Goal: Task Accomplishment & Management: Manage account settings

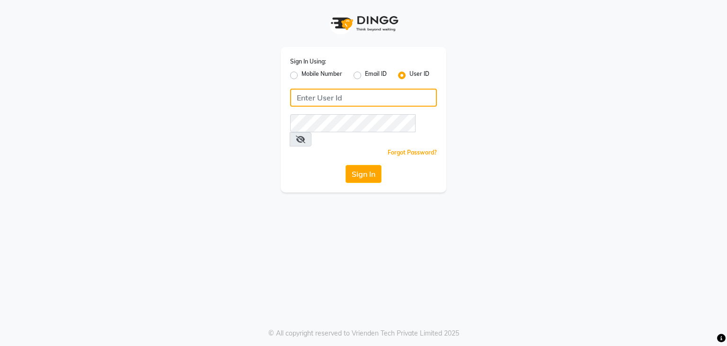
click at [309, 94] on input "Username" at bounding box center [363, 98] width 147 height 18
type input "tucsalon"
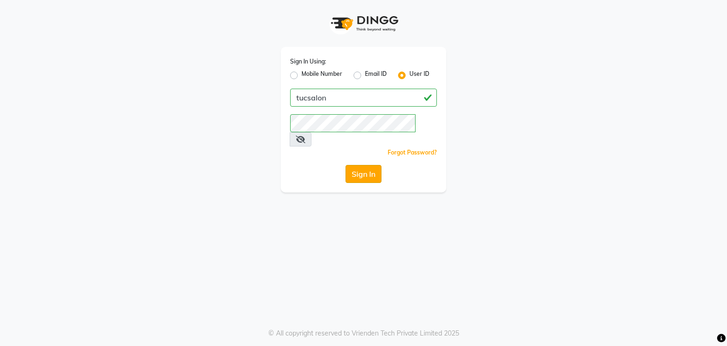
click at [356, 168] on button "Sign In" at bounding box center [364, 174] width 36 height 18
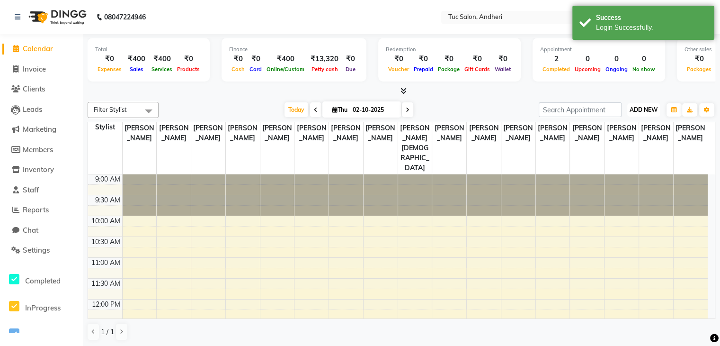
click at [638, 110] on span "ADD NEW" at bounding box center [644, 109] width 28 height 7
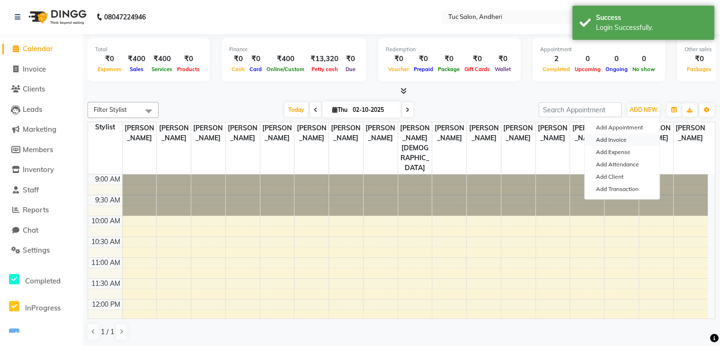
click at [623, 138] on link "Add Invoice" at bounding box center [622, 140] width 75 height 12
select select "service"
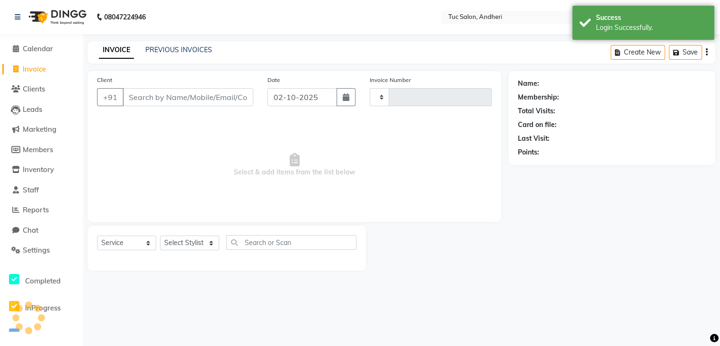
type input "0025"
select select "9101"
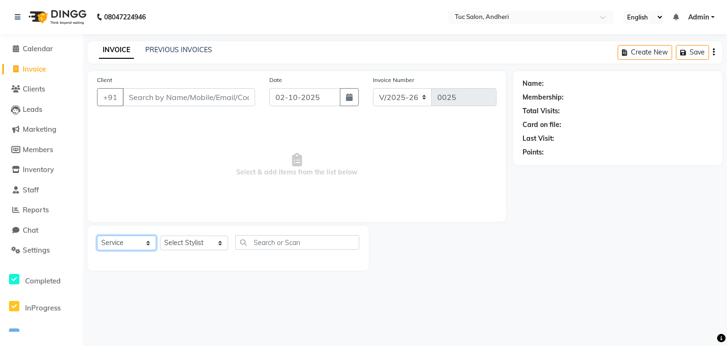
click at [148, 245] on select "Select Service Product Membership Package Voucher Prepaid Gift Card" at bounding box center [126, 242] width 59 height 15
click at [97, 236] on select "Select Service Product Membership Package Voucher Prepaid Gift Card" at bounding box center [126, 242] width 59 height 15
click at [212, 244] on select "Select Stylist [PERSON_NAME] [PERSON_NAME] [PERSON_NAME] [PERSON_NAME] [PERSON_…" at bounding box center [194, 242] width 68 height 15
select select "93134"
click at [160, 236] on select "Select Stylist [PERSON_NAME] [PERSON_NAME] [PERSON_NAME] [PERSON_NAME] [PERSON_…" at bounding box center [194, 242] width 68 height 15
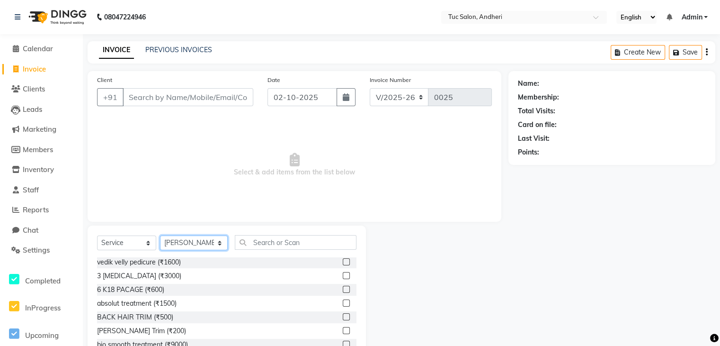
scroll to position [761, 0]
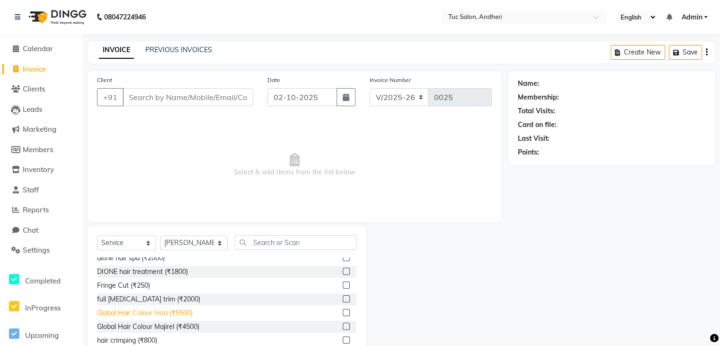
click at [192, 314] on div "Global Hair Colour Inoa (₹5500)" at bounding box center [145, 313] width 96 height 10
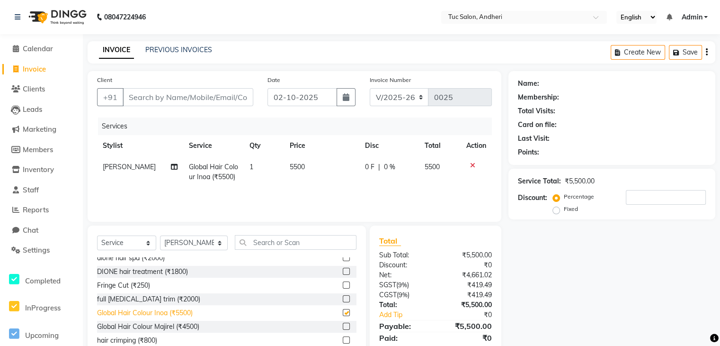
checkbox input "false"
click at [302, 163] on td "5500" at bounding box center [321, 171] width 75 height 31
select select "93134"
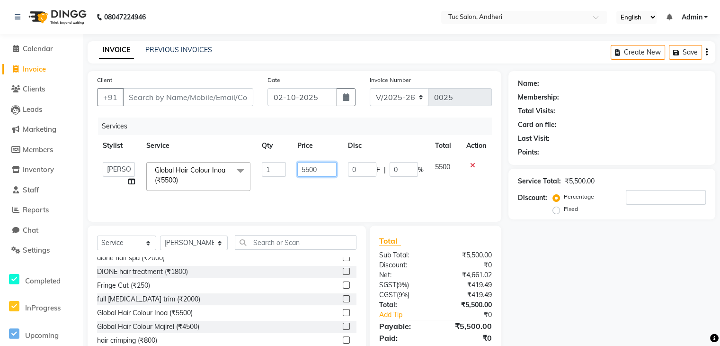
click at [326, 170] on input "5500" at bounding box center [316, 169] width 39 height 15
type input "5"
type input "7000"
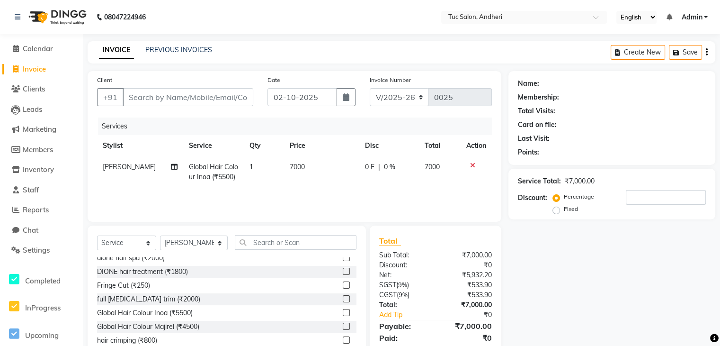
click at [341, 198] on div "Services Stylist Service Qty Price Disc Total Action [PERSON_NAME] Global Hair …" at bounding box center [294, 164] width 395 height 95
click at [470, 165] on icon at bounding box center [472, 165] width 5 height 7
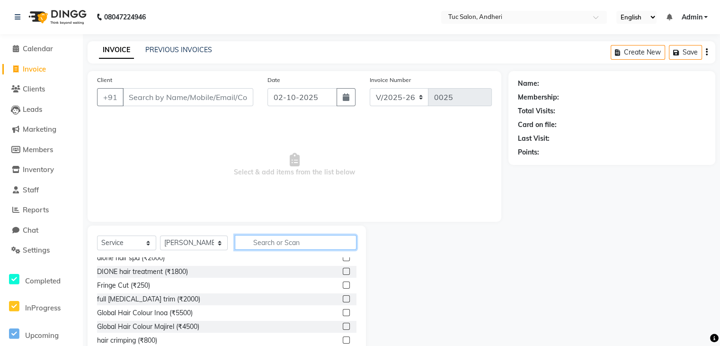
click at [248, 243] on input "text" at bounding box center [296, 242] width 122 height 15
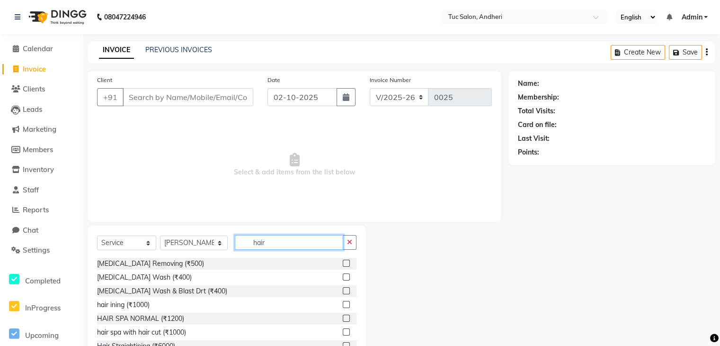
scroll to position [248, 0]
click at [269, 243] on input "hair" at bounding box center [289, 242] width 108 height 15
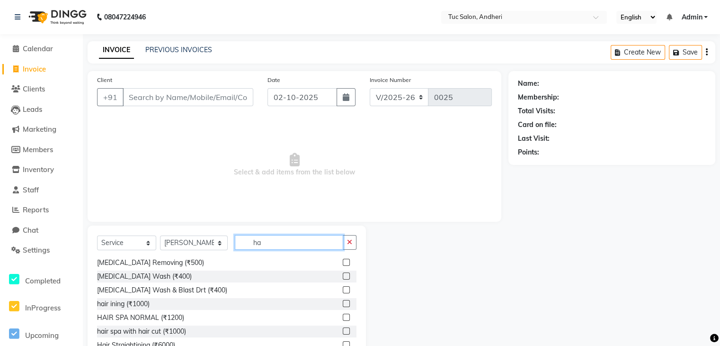
type input "h"
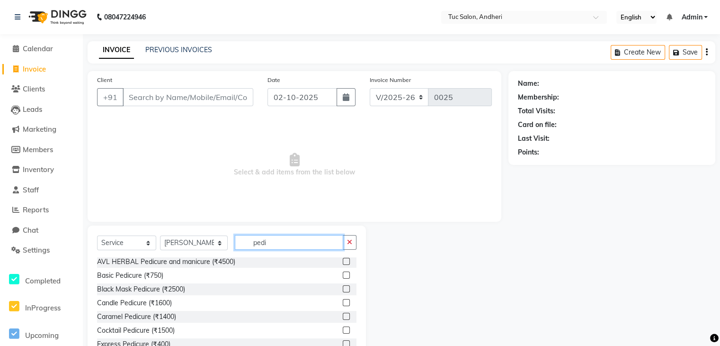
scroll to position [0, 0]
type input "pedi"
click at [343, 278] on label at bounding box center [346, 276] width 7 height 7
click at [343, 278] on input "checkbox" at bounding box center [346, 277] width 6 height 6
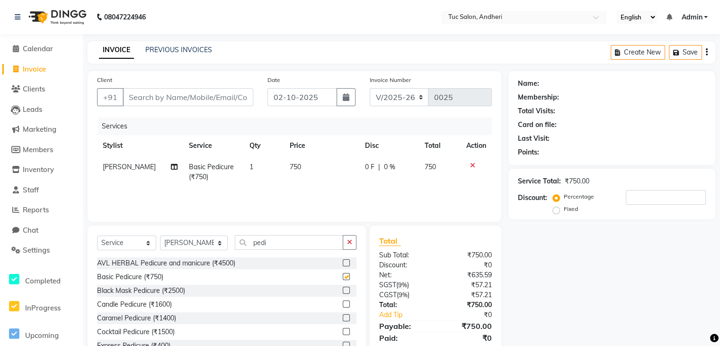
checkbox input "false"
click at [433, 165] on span "750" at bounding box center [430, 166] width 11 height 9
select select "93134"
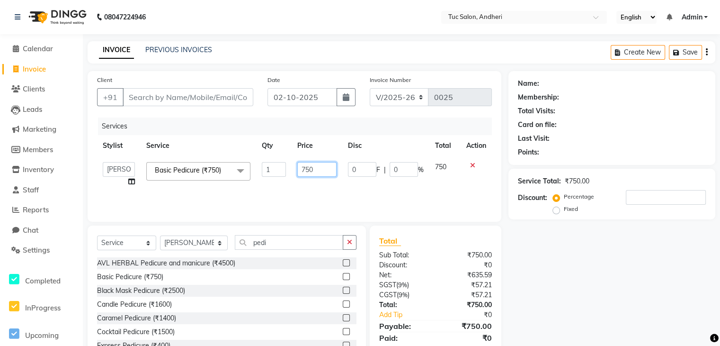
click at [320, 170] on input "750" at bounding box center [316, 169] width 39 height 15
type input "7"
type input "960"
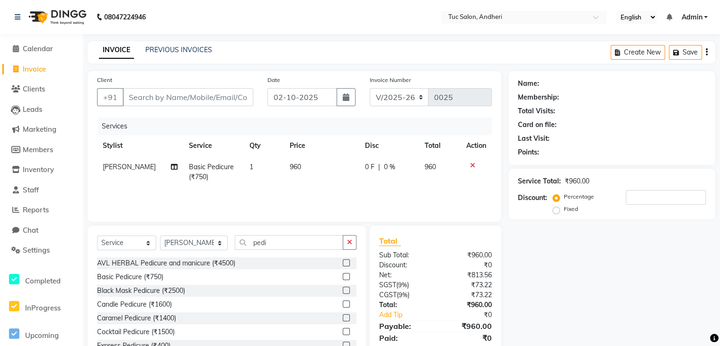
click at [402, 168] on div "0 F | 0 %" at bounding box center [389, 167] width 48 height 10
select select "93134"
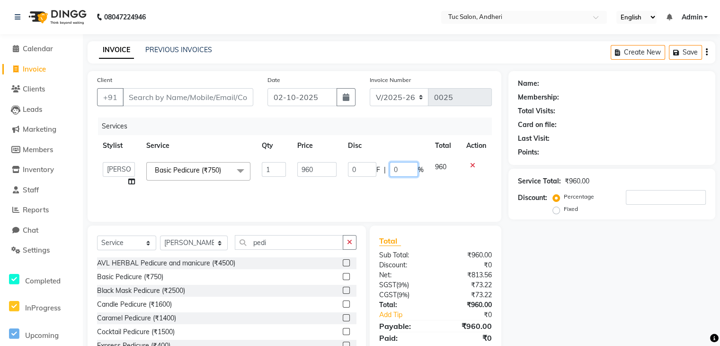
click at [405, 169] on input "0" at bounding box center [404, 169] width 28 height 15
type input "020"
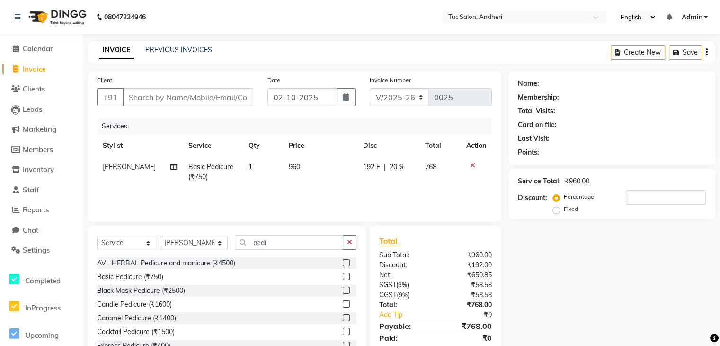
click at [451, 186] on td "768" at bounding box center [440, 171] width 42 height 31
select select "93134"
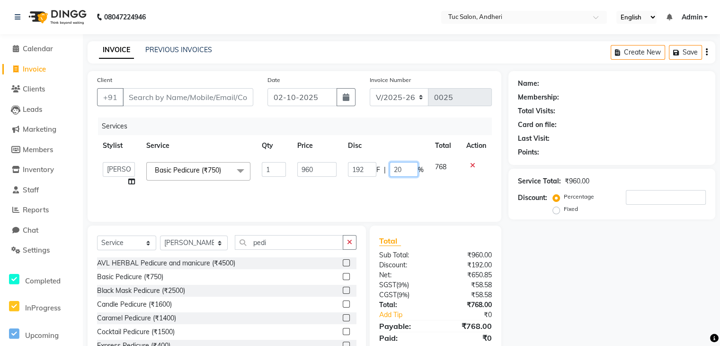
click at [404, 167] on input "20" at bounding box center [404, 169] width 28 height 15
type input "21"
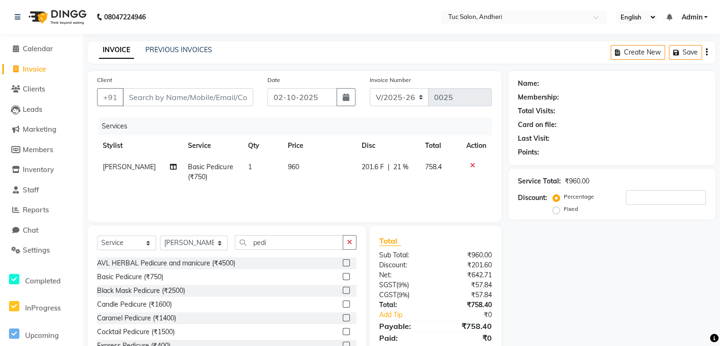
click at [422, 192] on div "Services Stylist Service Qty Price Disc Total Action [PERSON_NAME] Basic Pedicu…" at bounding box center [294, 164] width 395 height 95
click at [404, 167] on span "21 %" at bounding box center [401, 167] width 15 height 10
select select "93134"
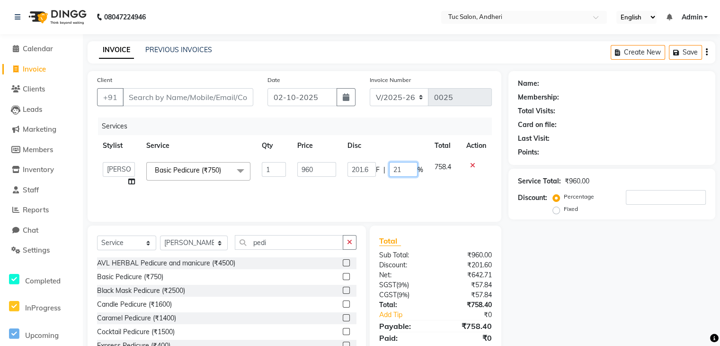
click at [400, 171] on input "21" at bounding box center [403, 169] width 28 height 15
type input "22"
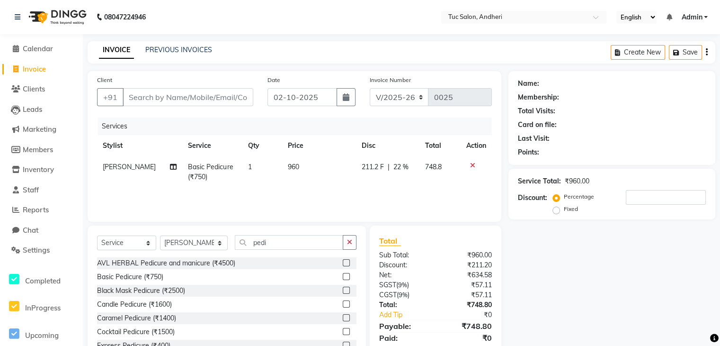
click at [405, 192] on div "Services Stylist Service Qty Price Disc Total Action [PERSON_NAME] Basic Pedicu…" at bounding box center [294, 164] width 395 height 95
click at [296, 166] on td "960" at bounding box center [319, 171] width 74 height 31
select select "93134"
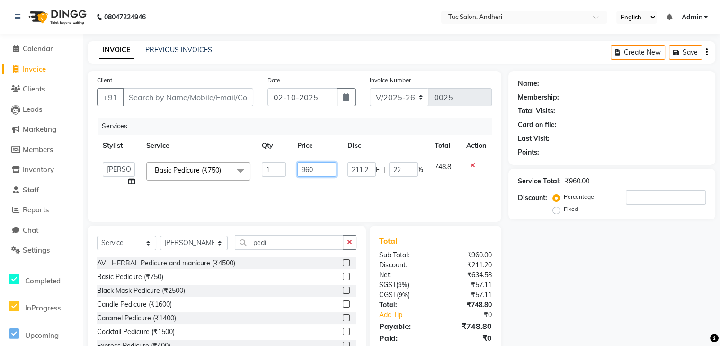
click at [317, 173] on input "960" at bounding box center [316, 169] width 39 height 15
type input "9"
type input "950"
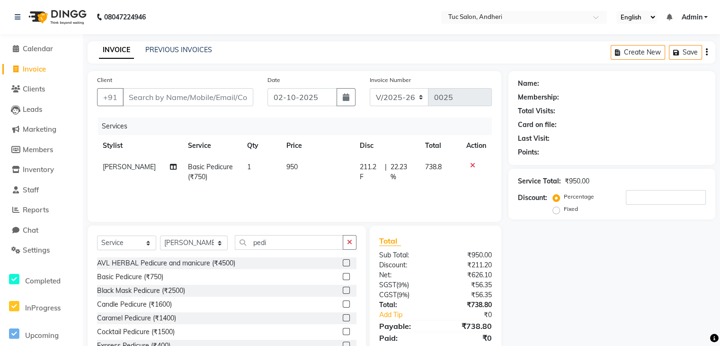
click at [406, 165] on span "22.23 %" at bounding box center [402, 172] width 23 height 20
select select "93134"
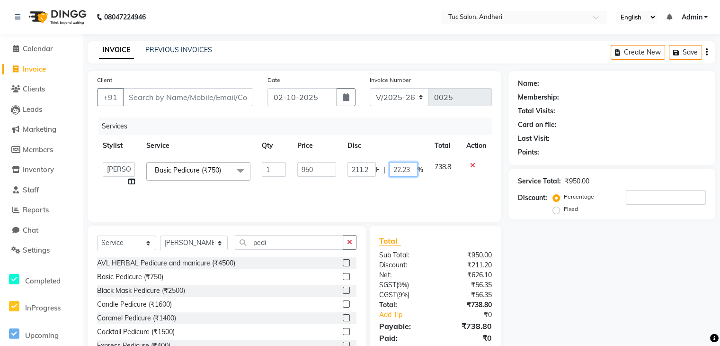
click at [409, 168] on input "22.23" at bounding box center [403, 169] width 28 height 15
type input "21"
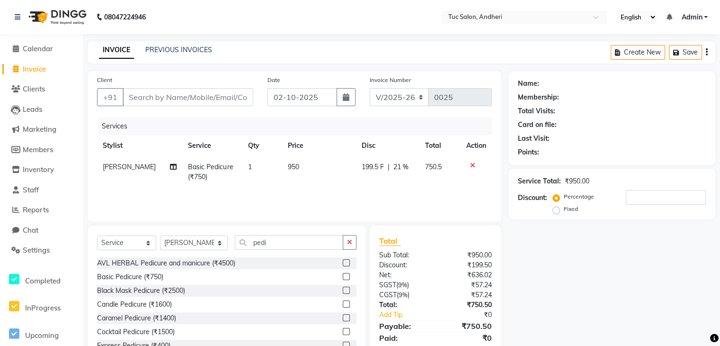
click at [436, 191] on div "Services Stylist Service Qty Price Disc Total Action [PERSON_NAME] Basic Pedicu…" at bounding box center [294, 164] width 395 height 95
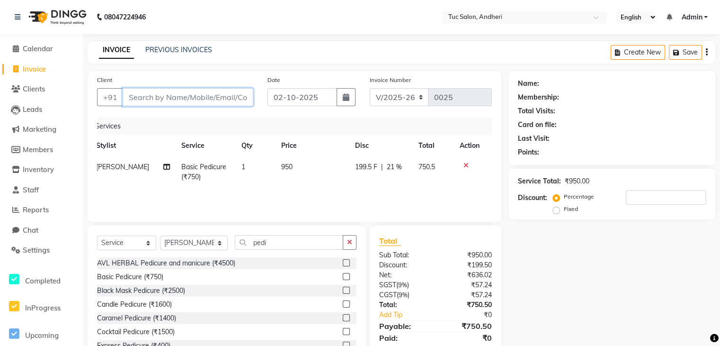
click at [190, 99] on input "Client" at bounding box center [188, 97] width 131 height 18
type input "w"
type input "0"
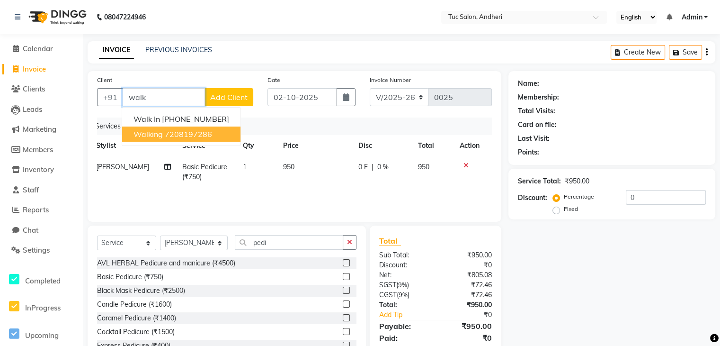
click at [201, 134] on ngb-highlight "7208197286" at bounding box center [188, 133] width 47 height 9
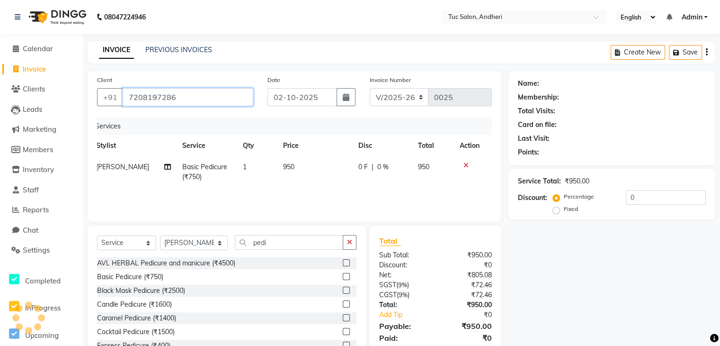
type input "7208197286"
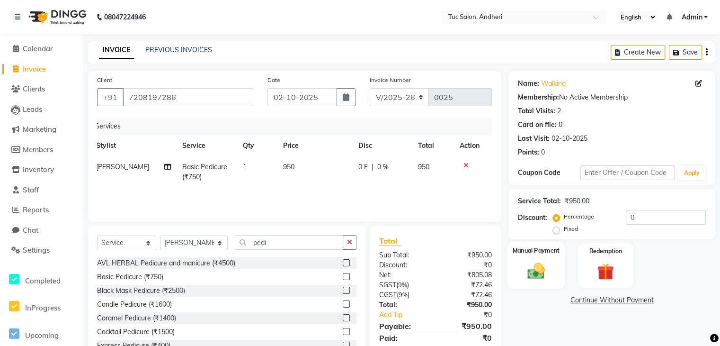
click at [532, 264] on img at bounding box center [536, 270] width 28 height 20
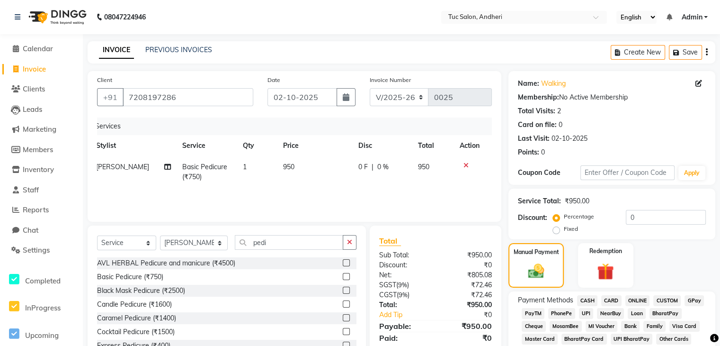
click at [587, 299] on span "CASH" at bounding box center [587, 300] width 20 height 11
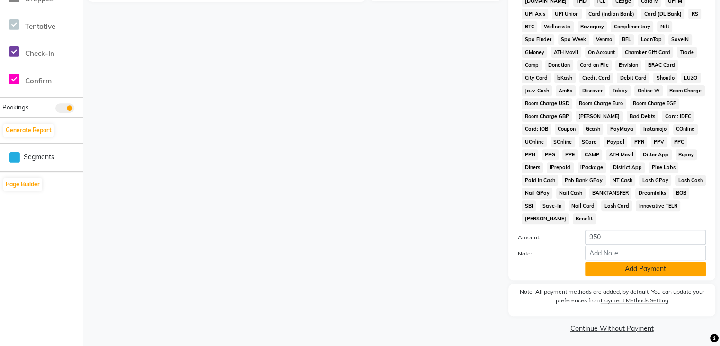
click at [652, 264] on button "Add Payment" at bounding box center [645, 268] width 121 height 15
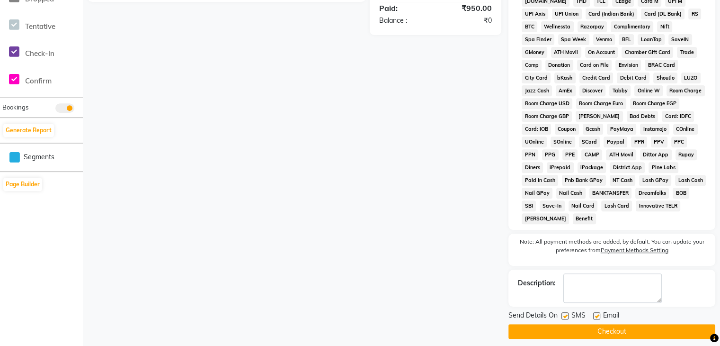
click at [594, 330] on button "Checkout" at bounding box center [612, 331] width 207 height 15
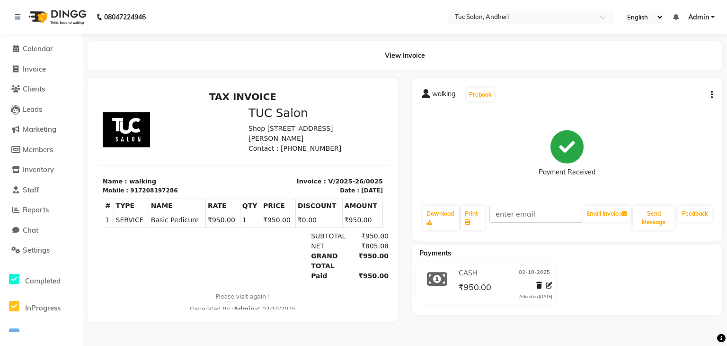
click at [186, 214] on td "SERVICE Basic Pedicure" at bounding box center [177, 220] width 57 height 14
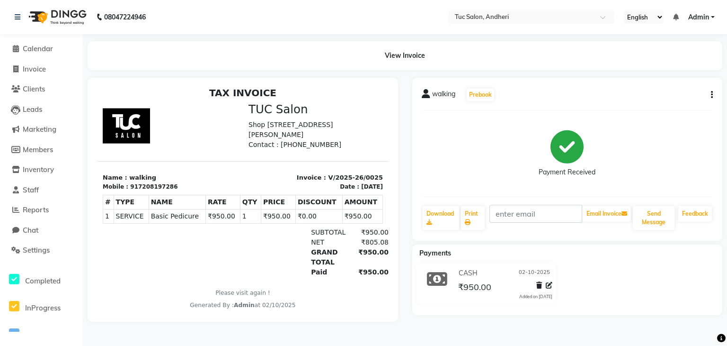
scroll to position [8, 0]
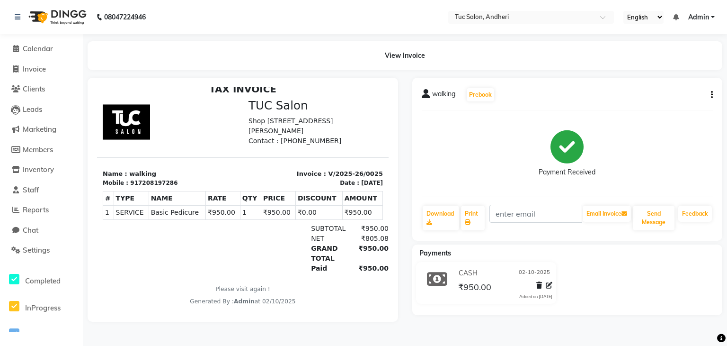
click at [709, 97] on button "button" at bounding box center [711, 95] width 6 height 10
click at [665, 70] on div "Cancel Invoice" at bounding box center [664, 71] width 65 height 12
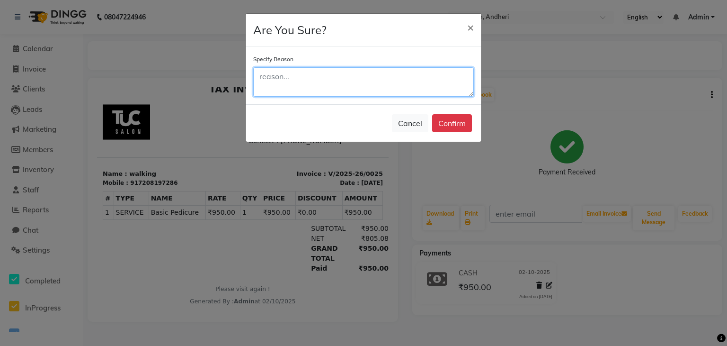
click at [288, 80] on textarea at bounding box center [363, 81] width 221 height 29
type textarea "my"
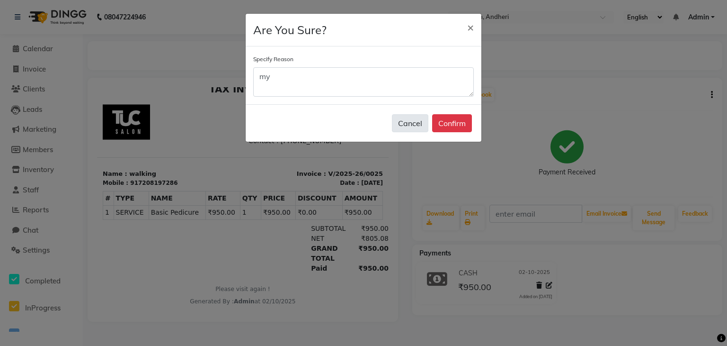
click at [412, 126] on button "Cancel" at bounding box center [410, 123] width 36 height 18
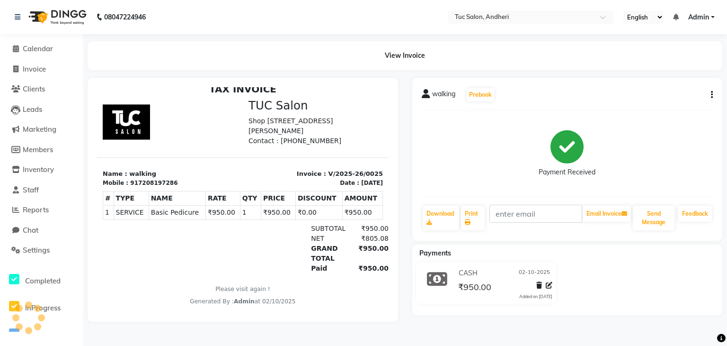
click at [165, 212] on span "Basic Pedicure" at bounding box center [177, 212] width 53 height 10
click at [711, 95] on icon "button" at bounding box center [712, 95] width 2 height 0
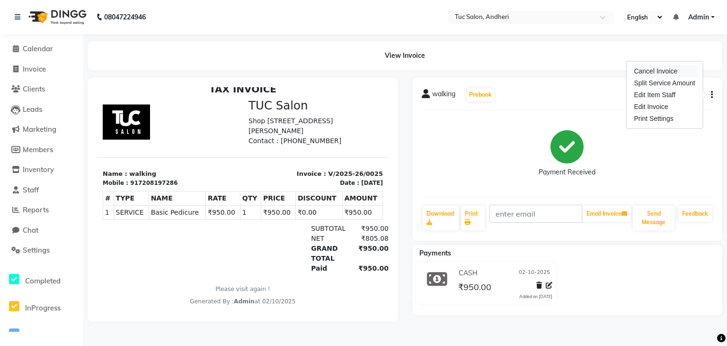
click at [663, 73] on div "Cancel Invoice" at bounding box center [664, 71] width 65 height 12
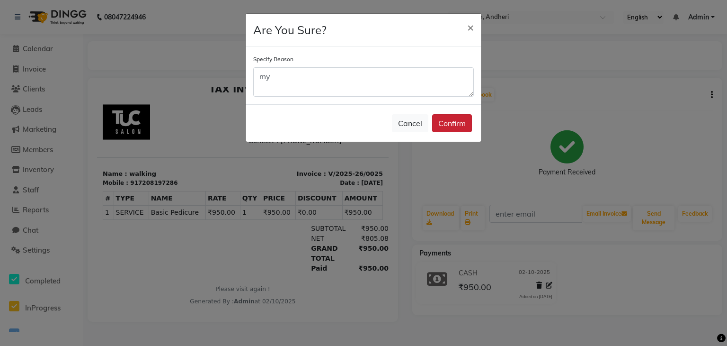
click at [452, 123] on button "Confirm" at bounding box center [452, 123] width 40 height 18
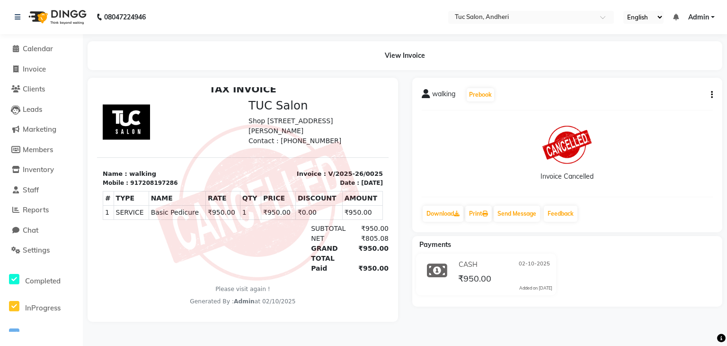
select select "9101"
select select "service"
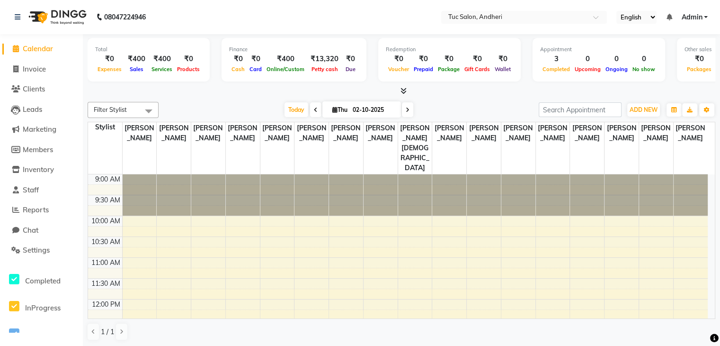
click at [702, 17] on span "Admin" at bounding box center [692, 17] width 21 height 10
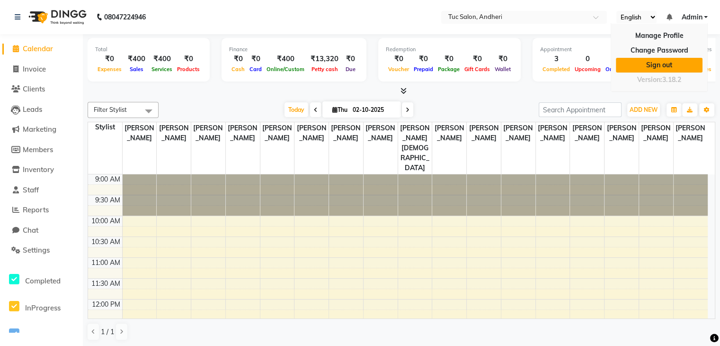
click at [657, 66] on link "Sign out" at bounding box center [659, 65] width 87 height 15
